Goal: Task Accomplishment & Management: Manage account settings

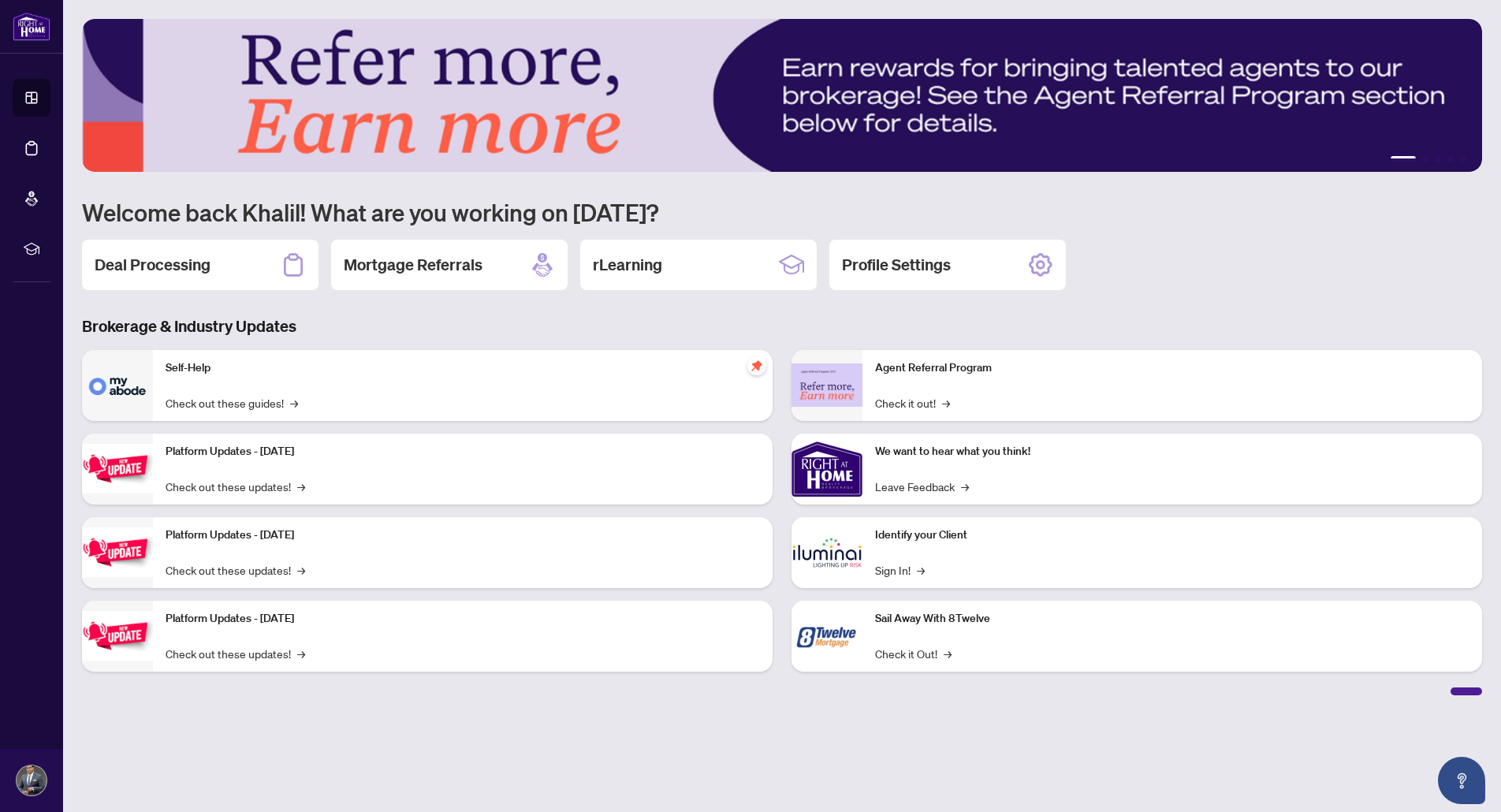
click at [151, 264] on h2 "Deal Processing" at bounding box center [153, 265] width 116 height 22
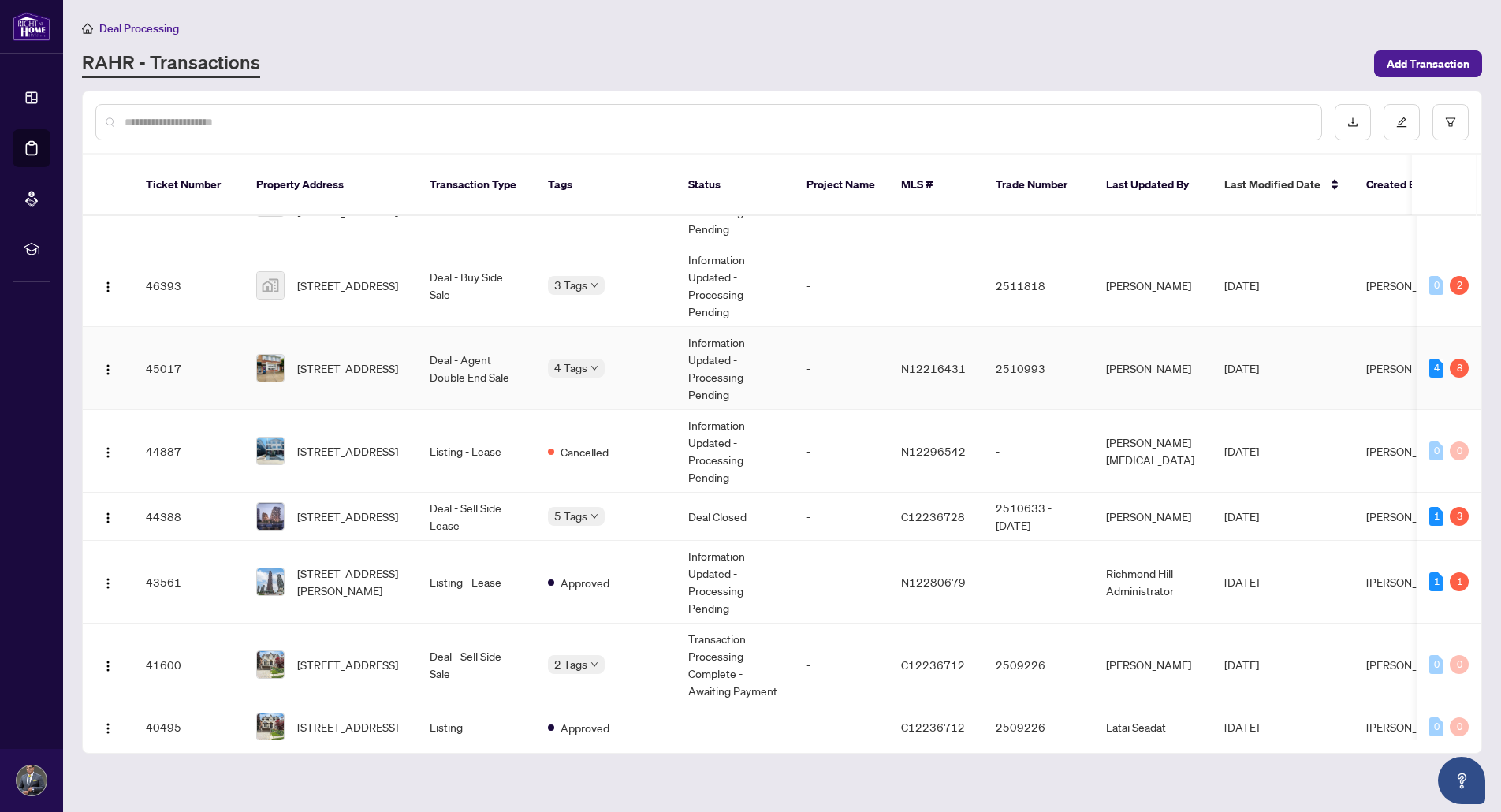
scroll to position [237, 0]
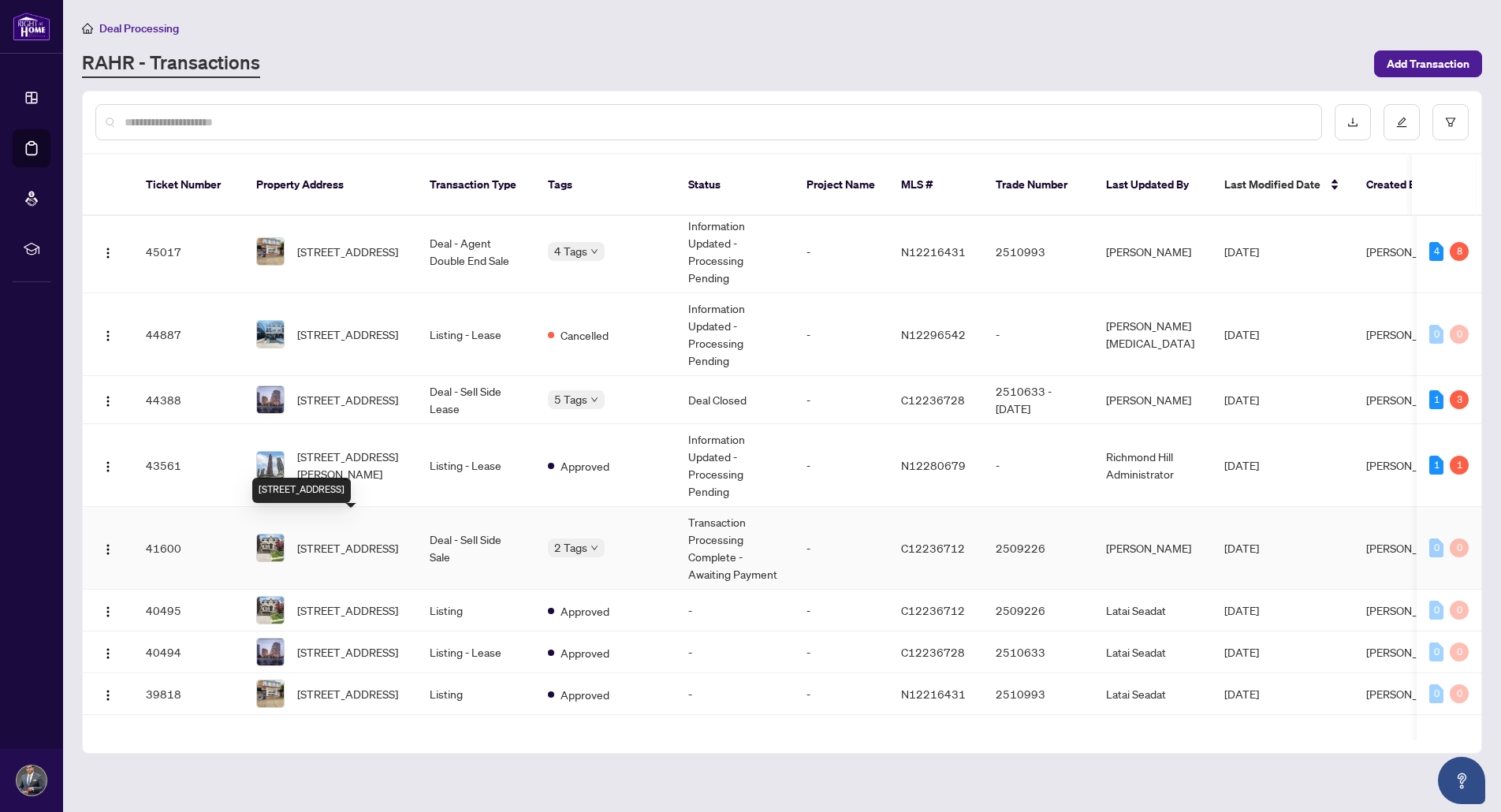
click at [354, 539] on span "[STREET_ADDRESS]" at bounding box center [347, 548] width 101 height 17
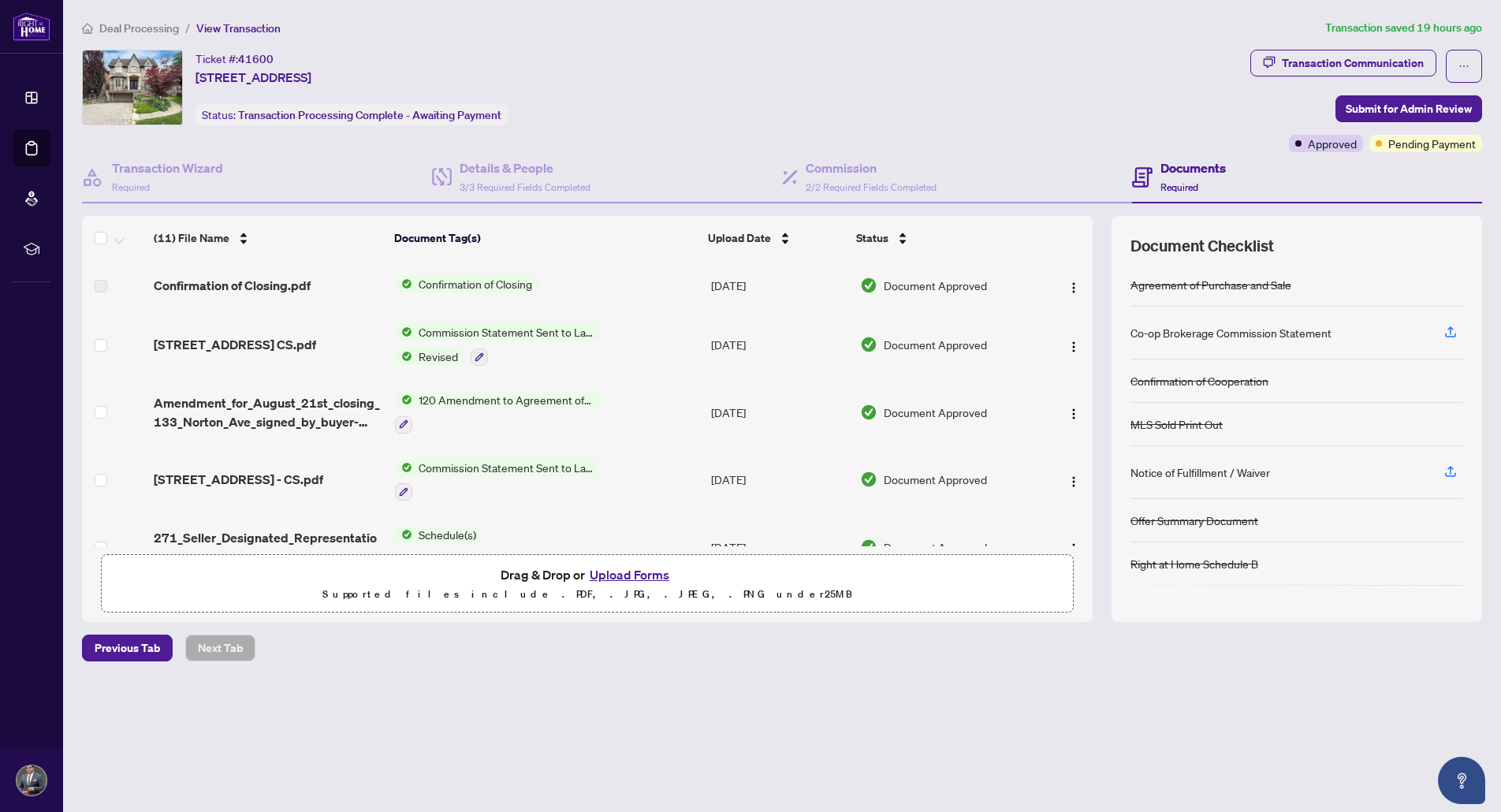
click at [428, 282] on span "Confirmation of Closing" at bounding box center [475, 284] width 126 height 17
click at [271, 288] on span "Confirmation of Closing.pdf" at bounding box center [231, 285] width 157 height 19
click at [1071, 282] on img "button" at bounding box center [1074, 288] width 13 height 13
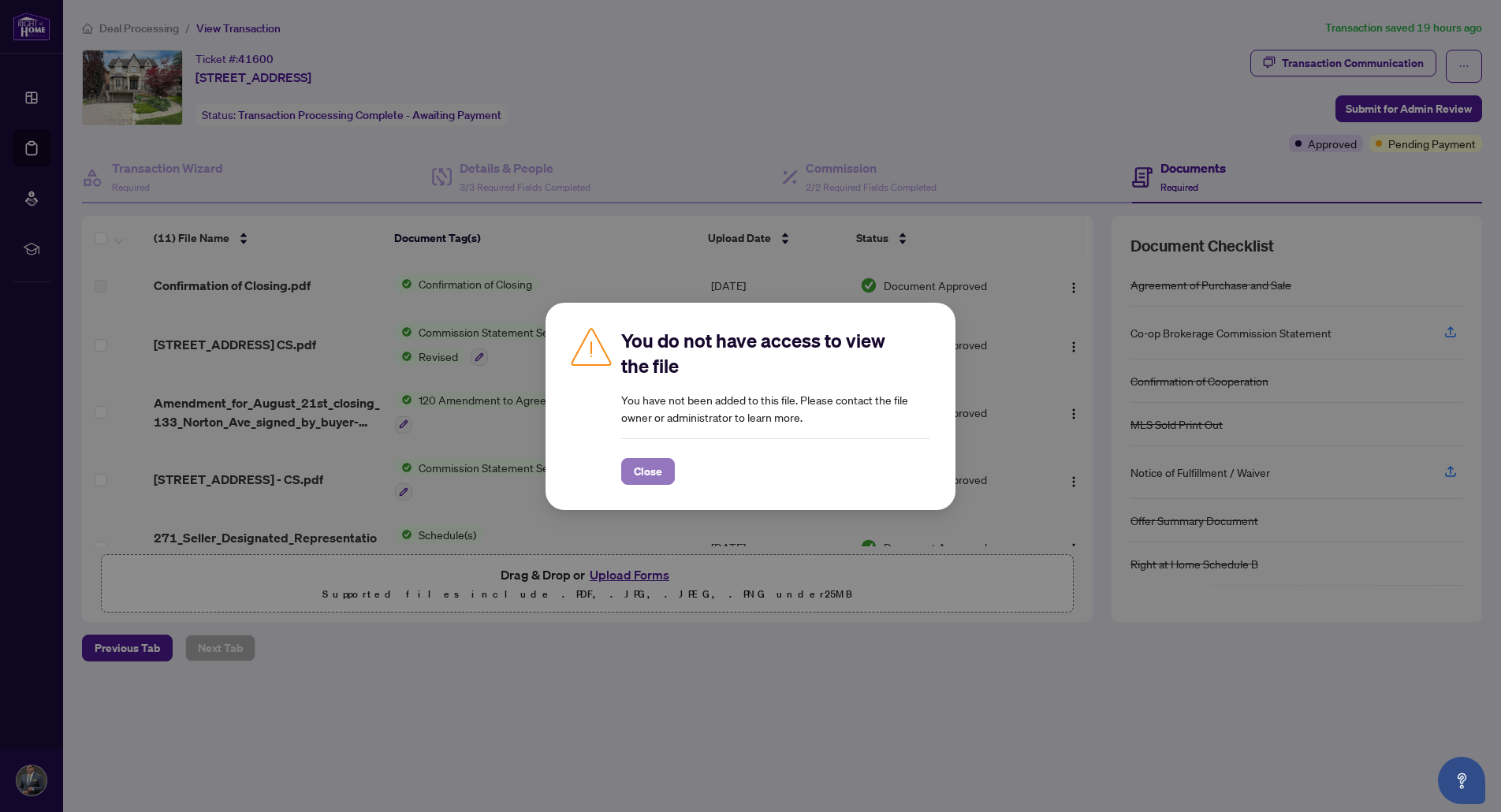
click at [658, 468] on span "Close" at bounding box center [648, 471] width 29 height 25
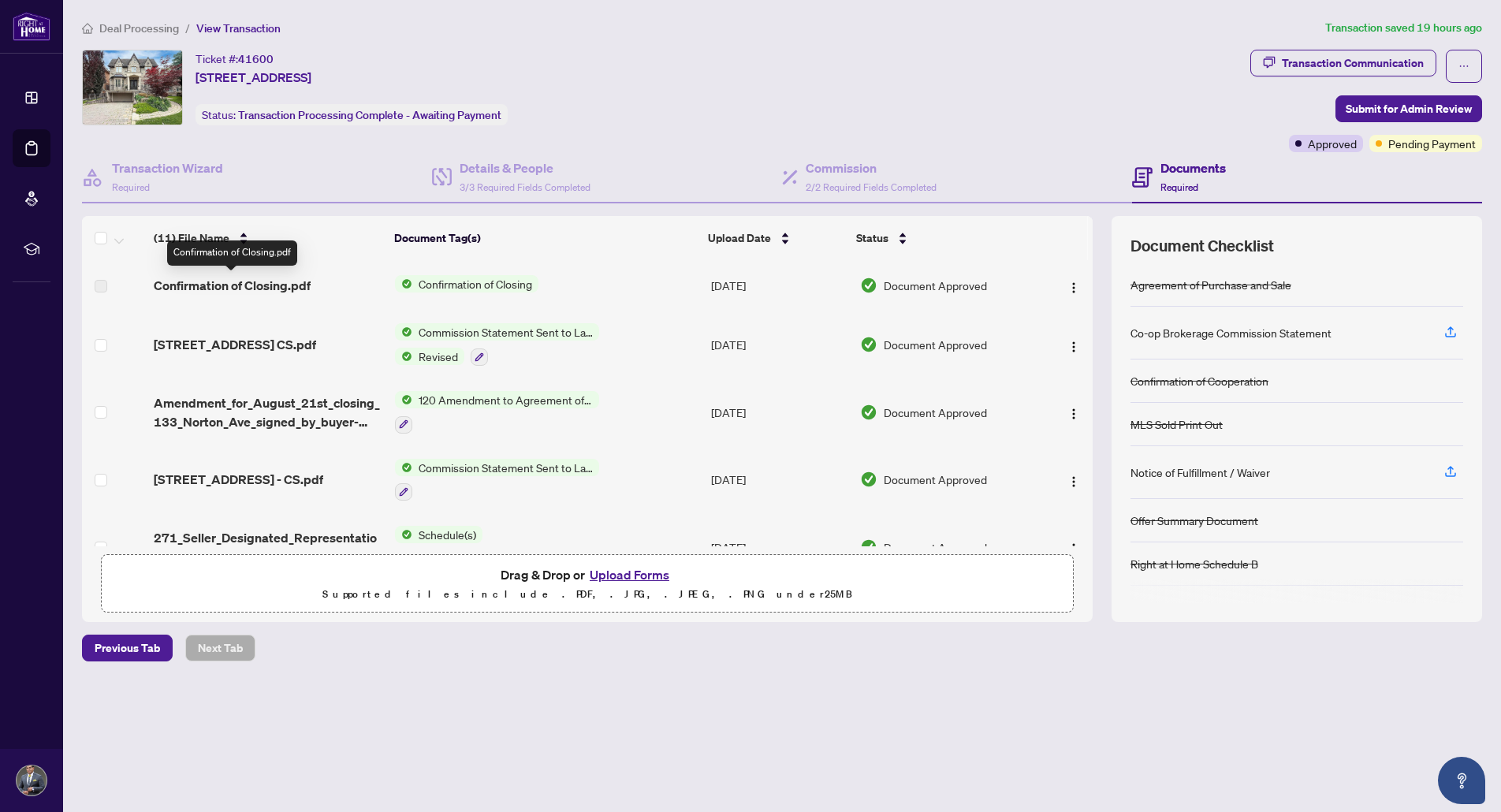
click at [230, 286] on span "Confirmation of Closing.pdf" at bounding box center [231, 285] width 157 height 19
click at [1069, 288] on img "button" at bounding box center [1074, 288] width 13 height 13
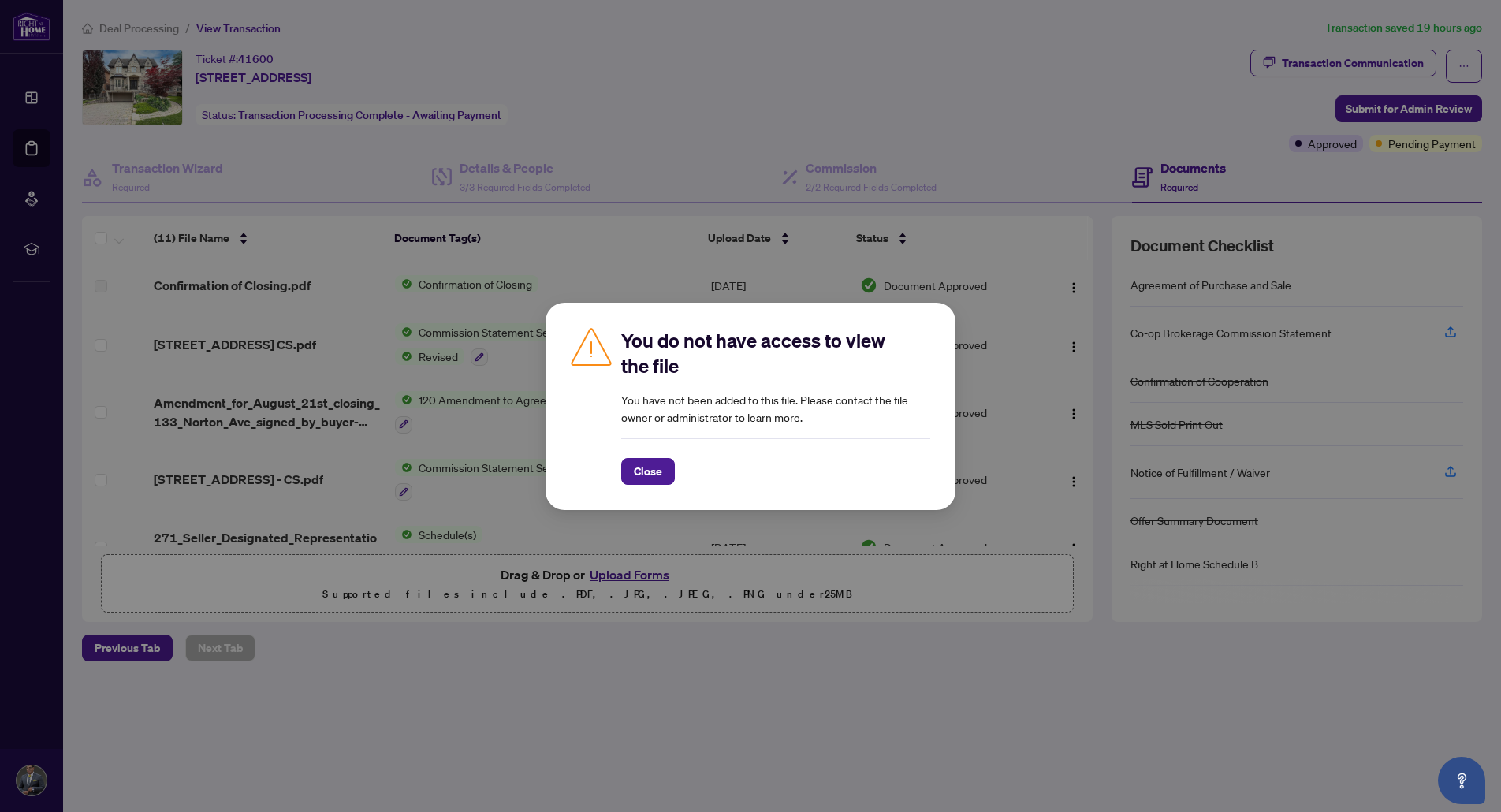
click at [644, 478] on span "Close" at bounding box center [648, 471] width 29 height 25
